Goal: Information Seeking & Learning: Find specific fact

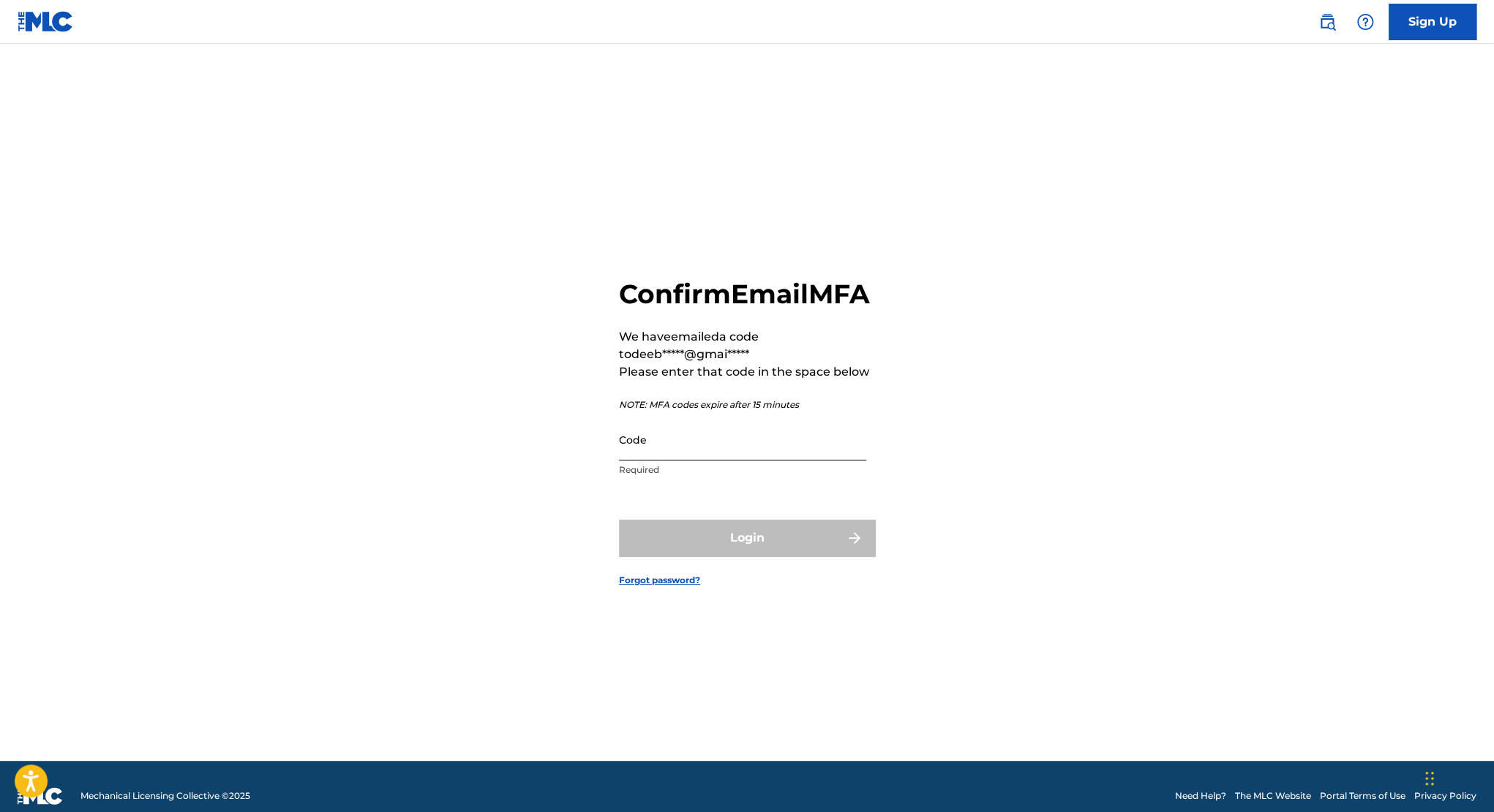
click at [726, 455] on input "Code" at bounding box center [742, 439] width 247 height 41
type input "691090"
click at [619, 520] on button "Login" at bounding box center [747, 538] width 256 height 37
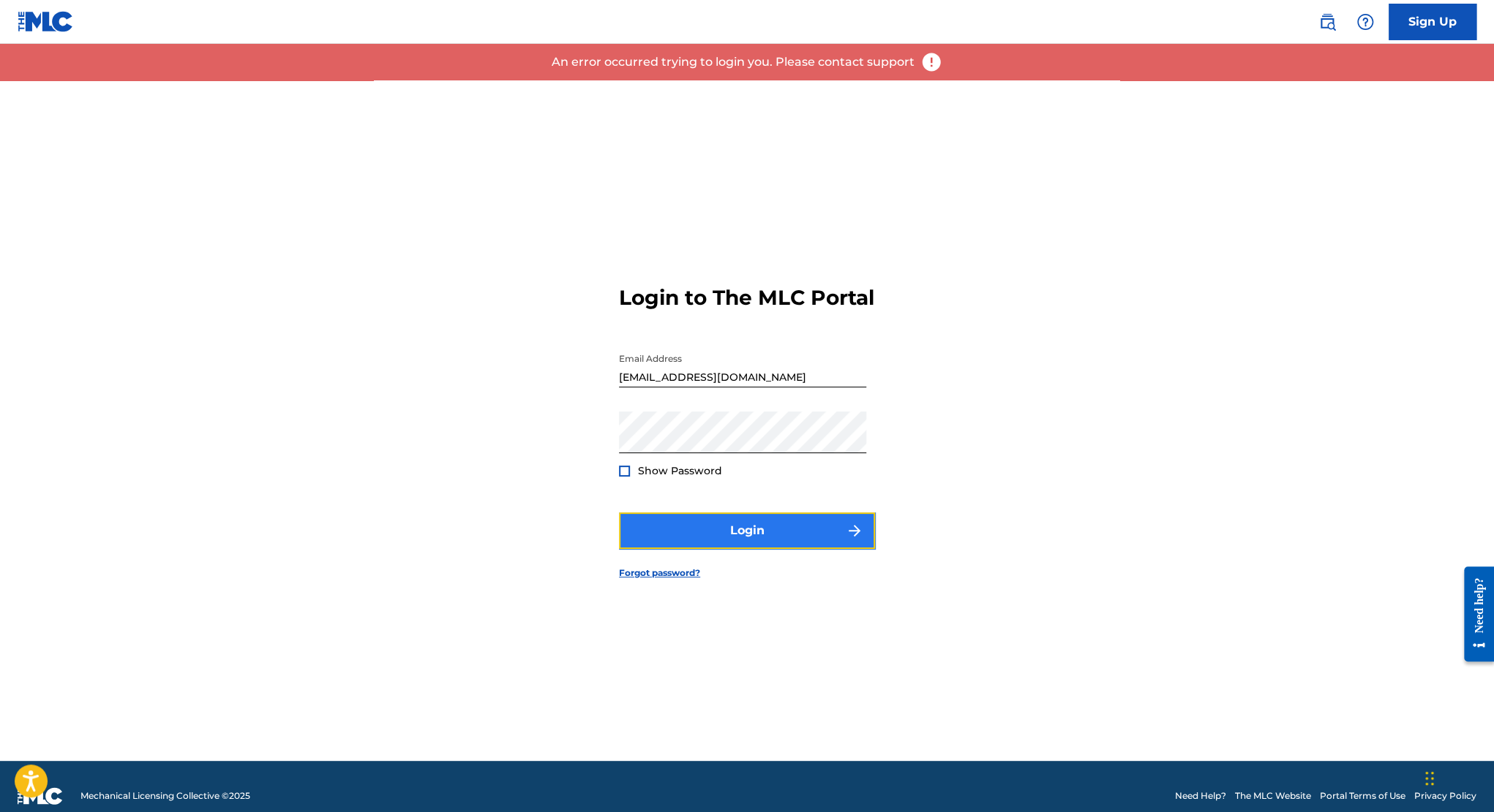
click at [709, 544] on button "Login" at bounding box center [747, 531] width 256 height 37
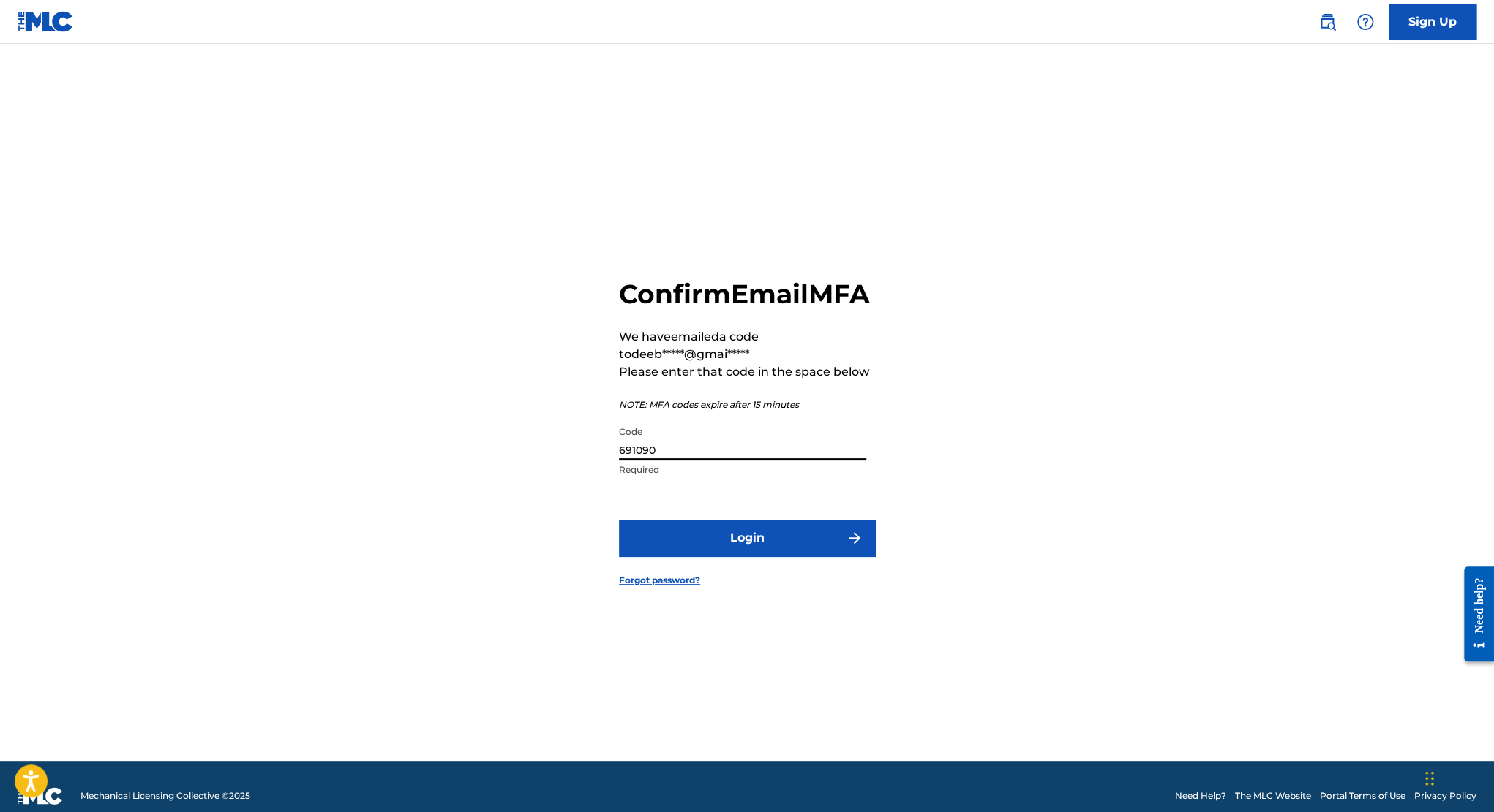
click at [685, 461] on input "691090" at bounding box center [742, 439] width 247 height 41
type input "6"
type input "803142"
click at [619, 520] on button "Login" at bounding box center [747, 538] width 256 height 37
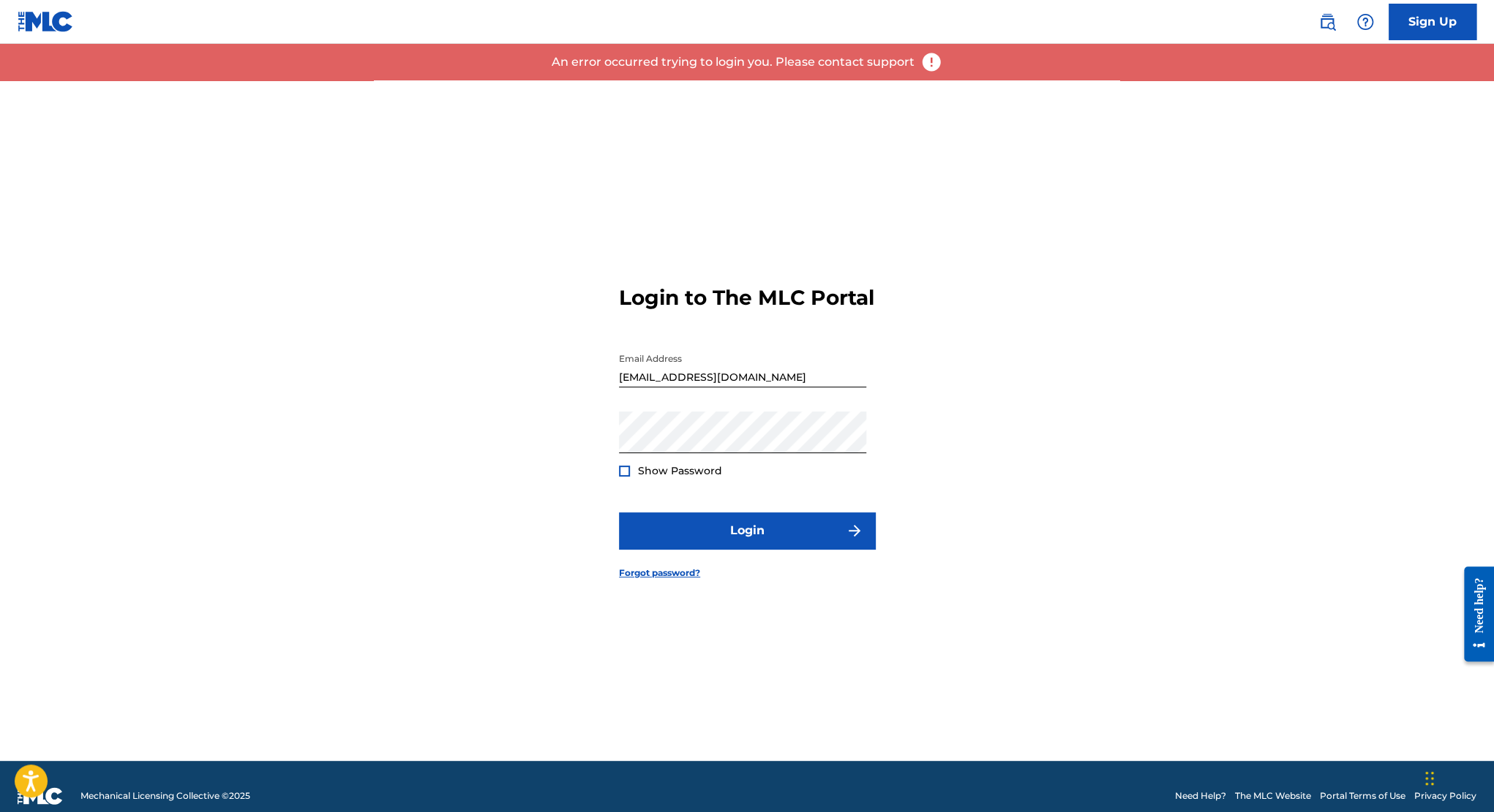
click at [929, 59] on img at bounding box center [931, 62] width 22 height 22
click at [929, 61] on img at bounding box center [931, 62] width 22 height 22
click at [655, 477] on span "Show Password" at bounding box center [680, 471] width 84 height 14
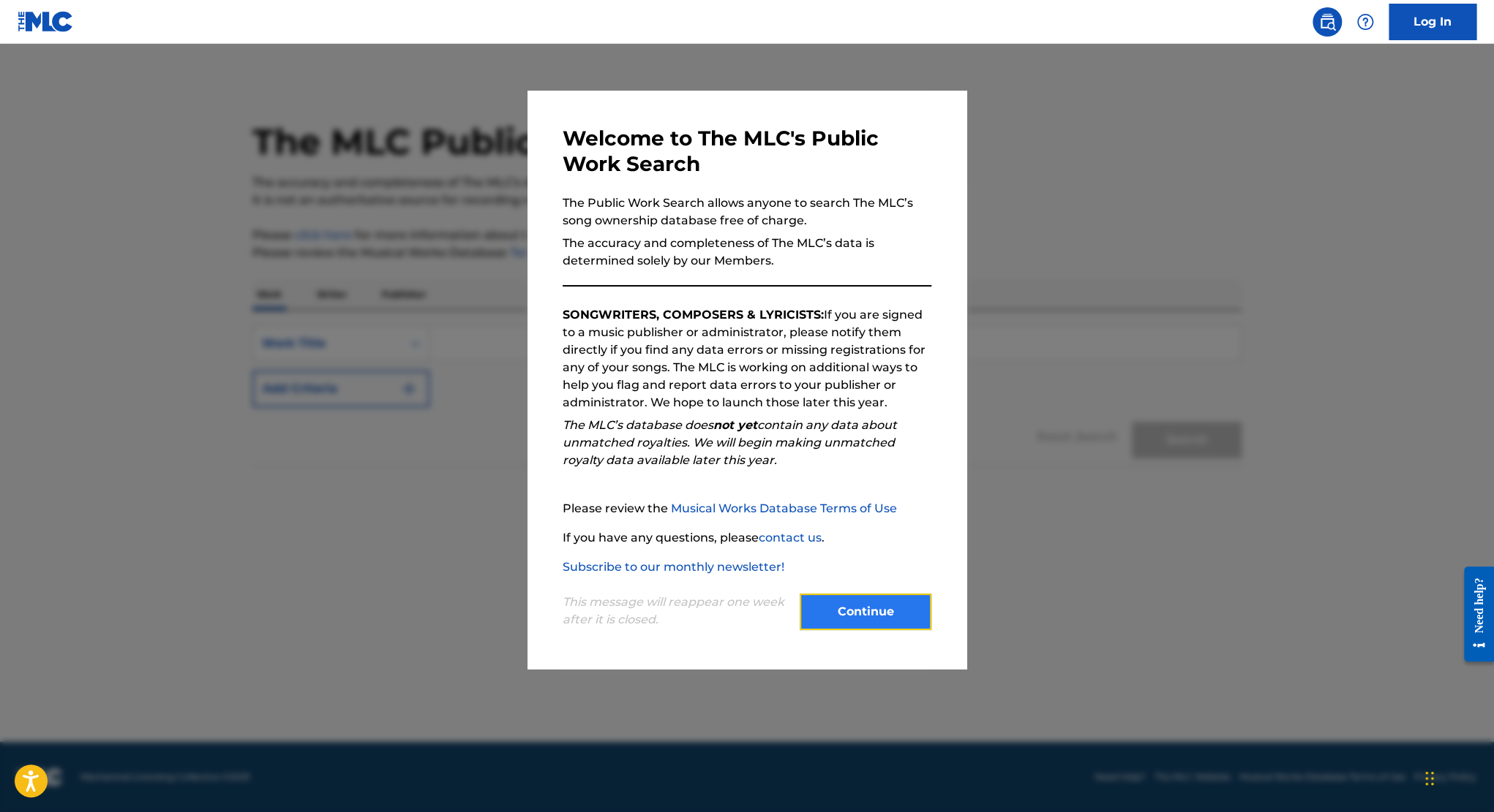
click at [872, 611] on button "Continue" at bounding box center [865, 612] width 132 height 37
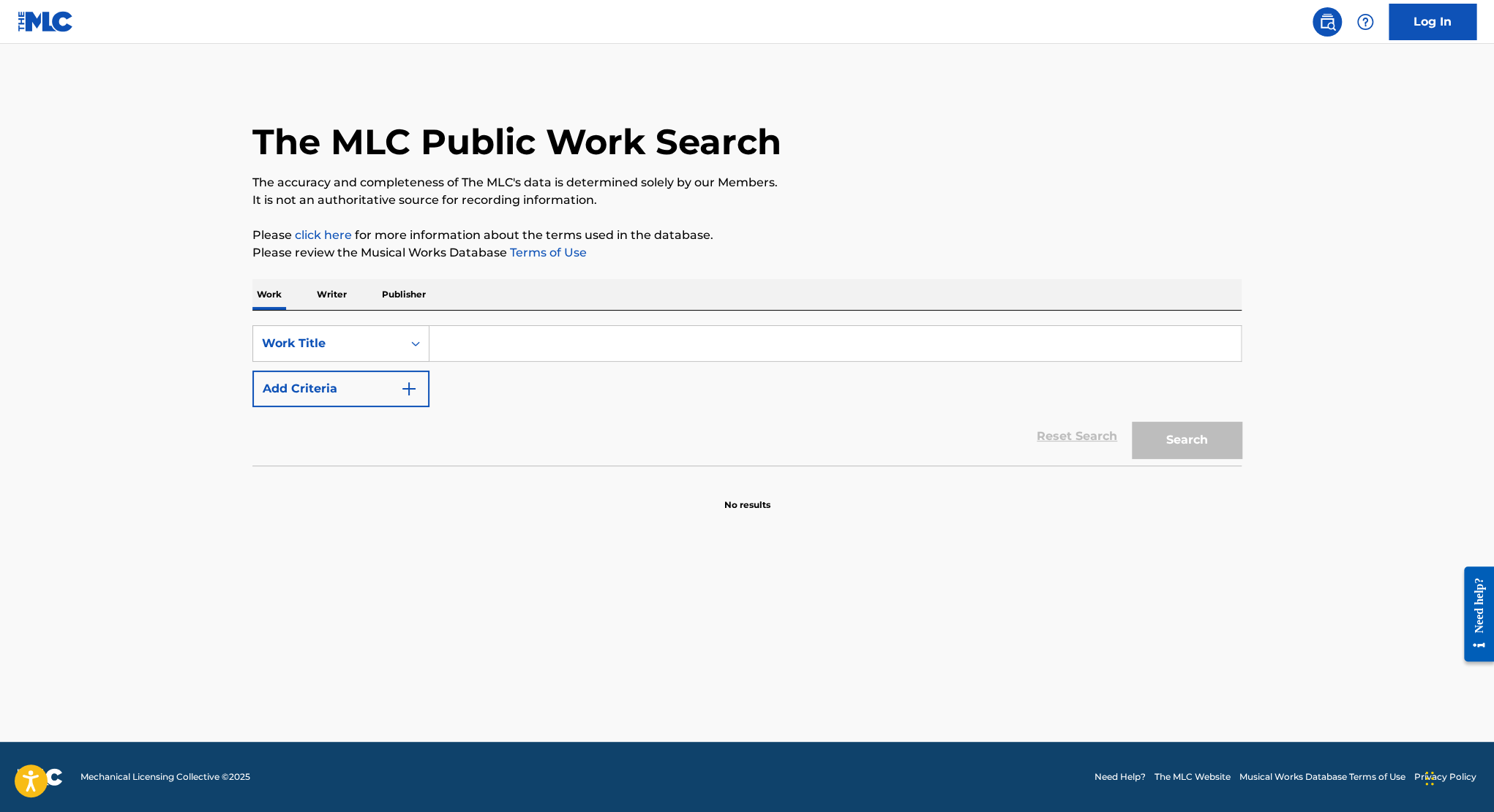
click at [560, 362] on div "SearchWithCriteria39ba25c9-c55a-4e6a-b2a4-ed3e1ac4c27f Work Title Add Criteria" at bounding box center [746, 366] width 989 height 82
click at [559, 339] on input "Search Form" at bounding box center [835, 344] width 811 height 35
type input "live it"
click at [1169, 435] on button "Search" at bounding box center [1186, 440] width 110 height 37
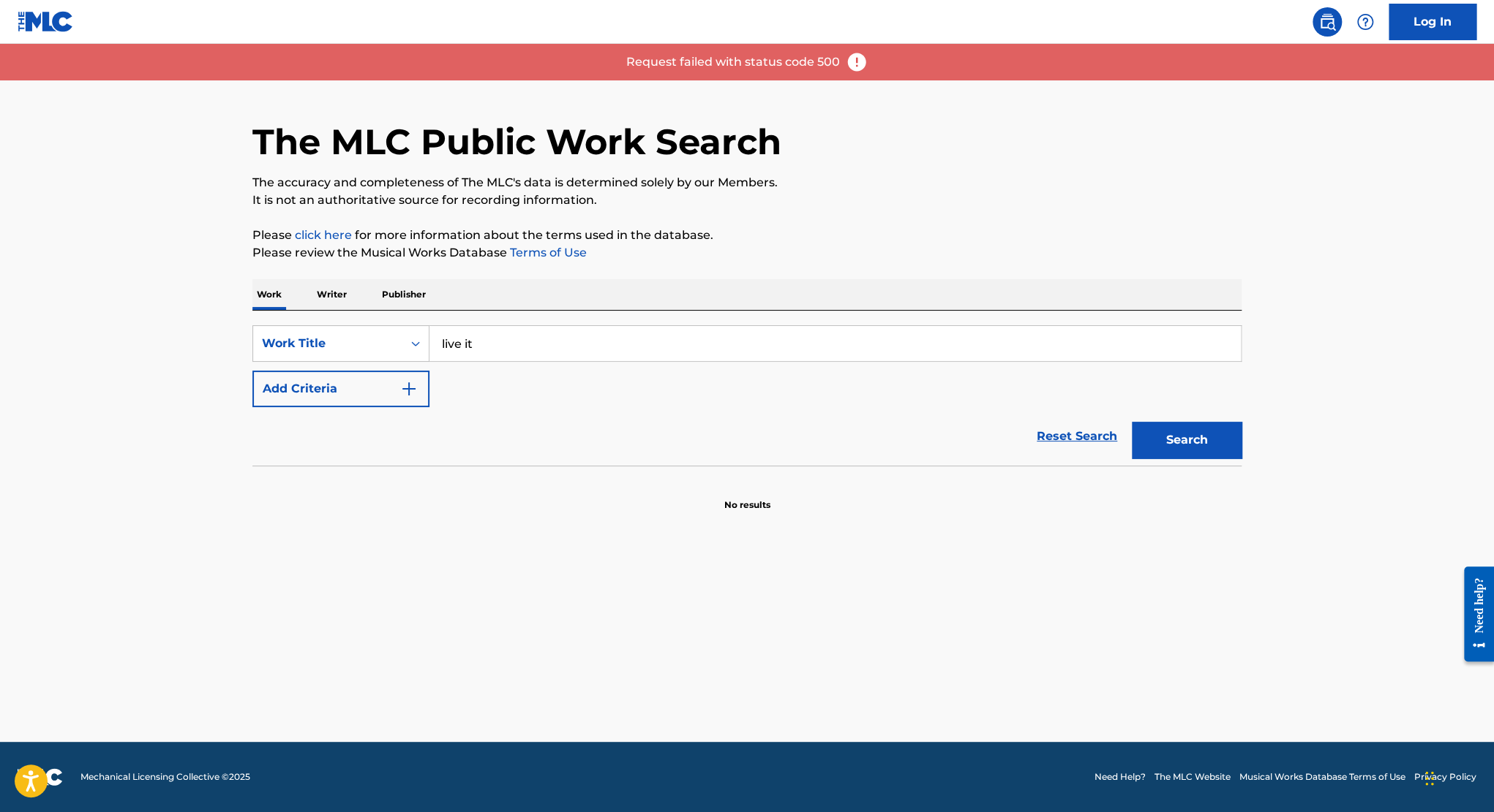
click at [852, 66] on img at bounding box center [856, 62] width 22 height 22
click at [852, 56] on img at bounding box center [856, 62] width 22 height 22
